Goal: Contribute content: Add original content to the website for others to see

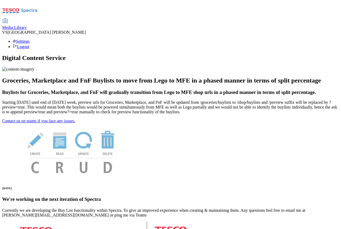
click at [27, 25] on span "Media Library" at bounding box center [14, 27] width 25 height 5
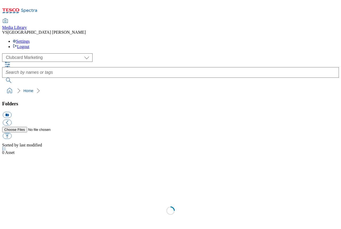
scroll to position [1, 0]
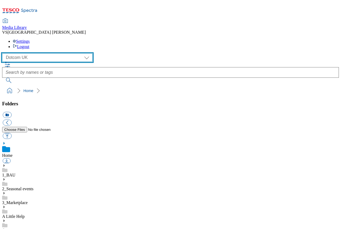
select select "flare-ghs-mktg"
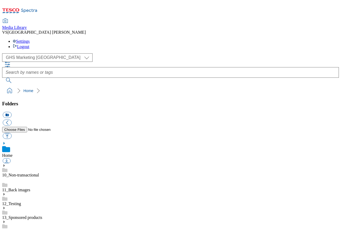
scroll to position [396, 0]
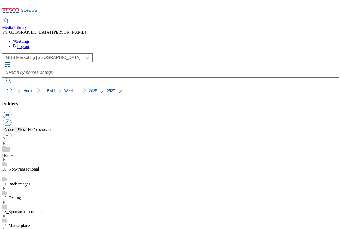
click at [11, 112] on button "icon_new_folder" at bounding box center [7, 115] width 9 height 6
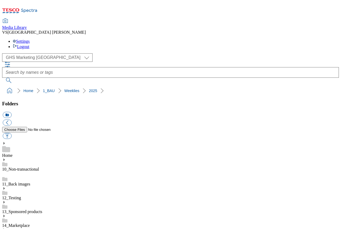
type input "2527 - 445141"
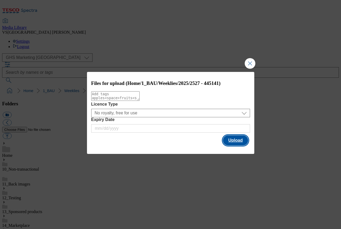
click at [235, 141] on button "Upload" at bounding box center [235, 141] width 25 height 10
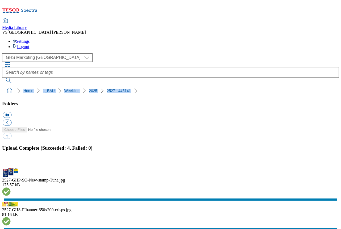
drag, startPoint x: 2, startPoint y: 50, endPoint x: 109, endPoint y: 49, distance: 107.1
click at [109, 86] on nav "Home 1_BAU Weeklies 2025 2527 - 445141" at bounding box center [170, 91] width 336 height 10
copy ol "Home 1_BAU Weeklies 2025 2527 - 445141"
